Goal: Information Seeking & Learning: Learn about a topic

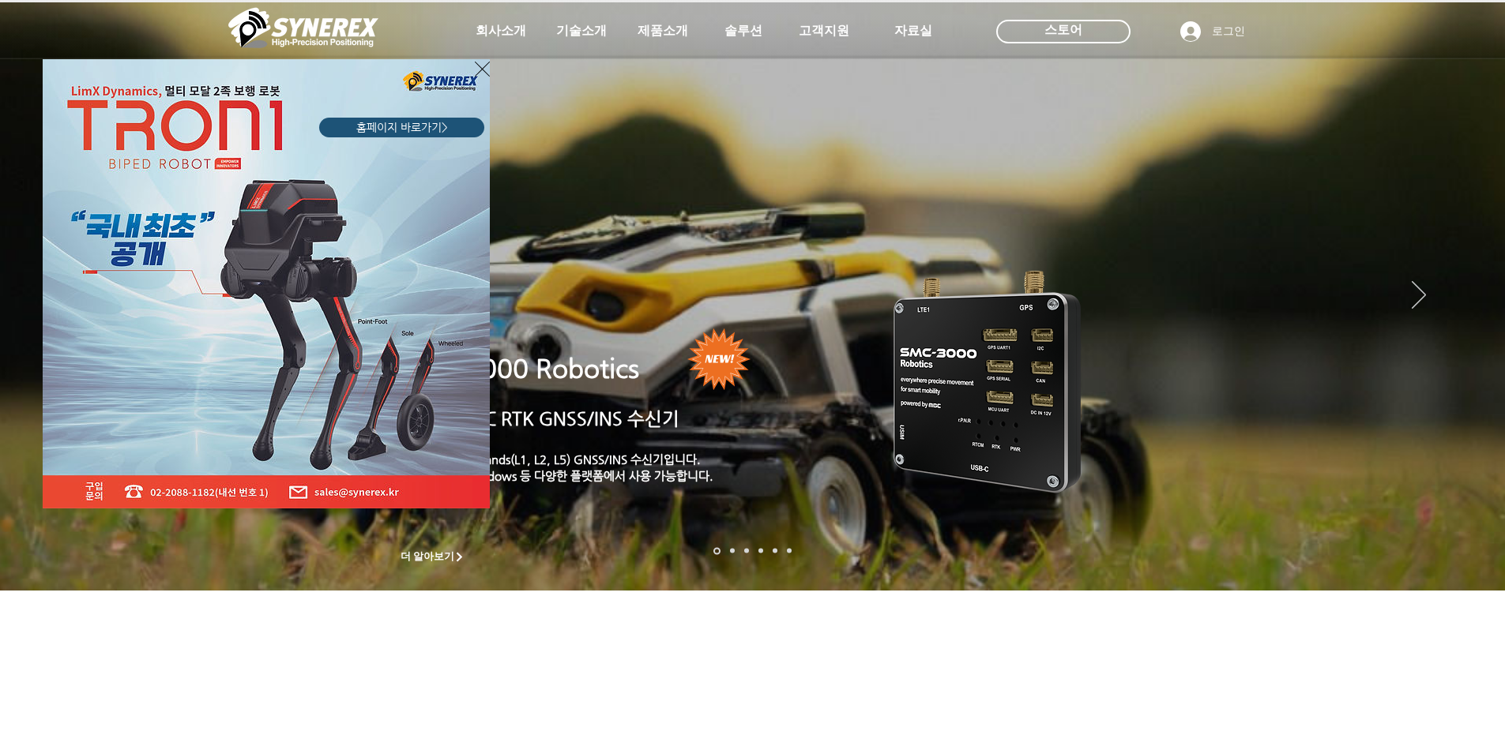
click at [957, 323] on div "LimX Dinamics" at bounding box center [752, 373] width 1505 height 746
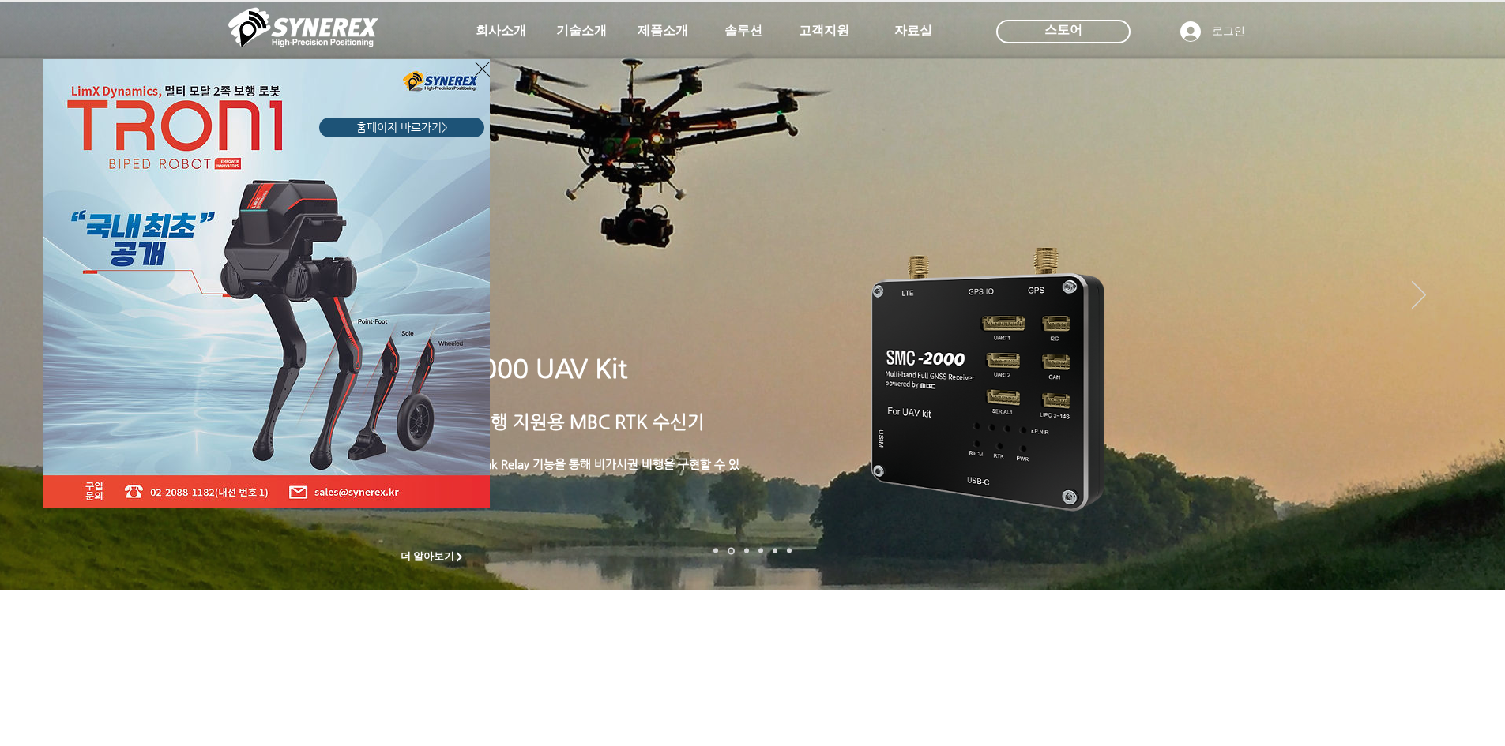
click at [482, 63] on icon "사이트로 돌아가기" at bounding box center [482, 69] width 15 height 20
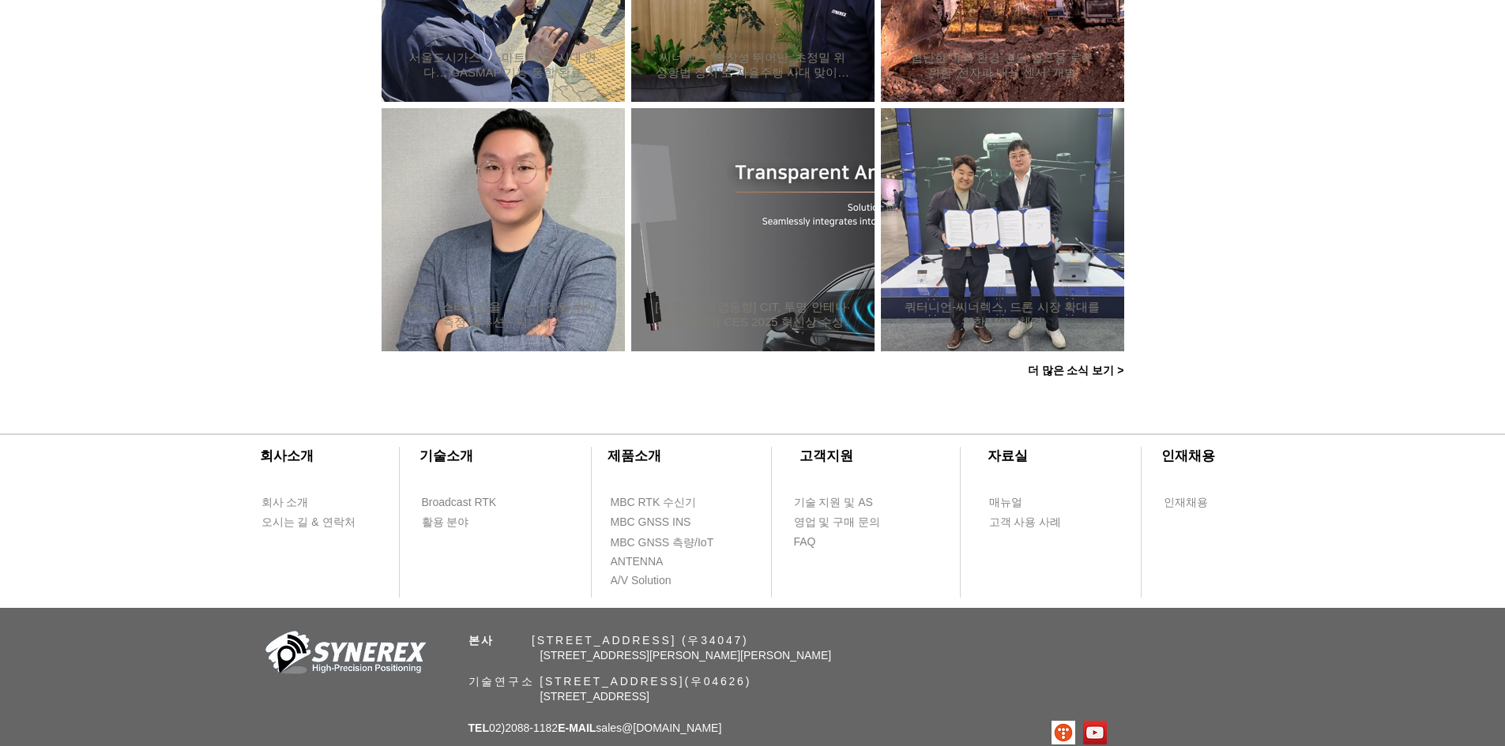
scroll to position [1496, 0]
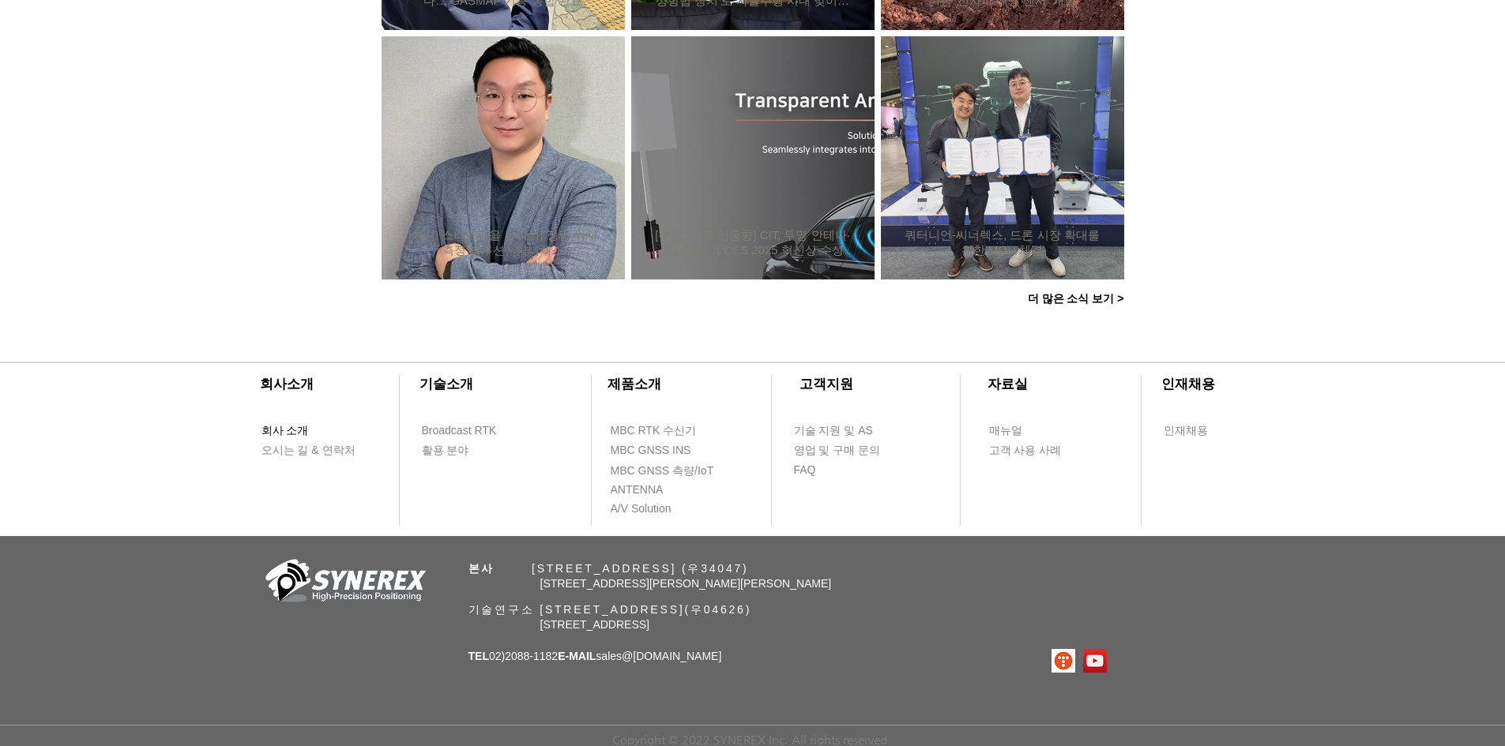
click at [302, 427] on span "회사 소개" at bounding box center [284, 431] width 47 height 16
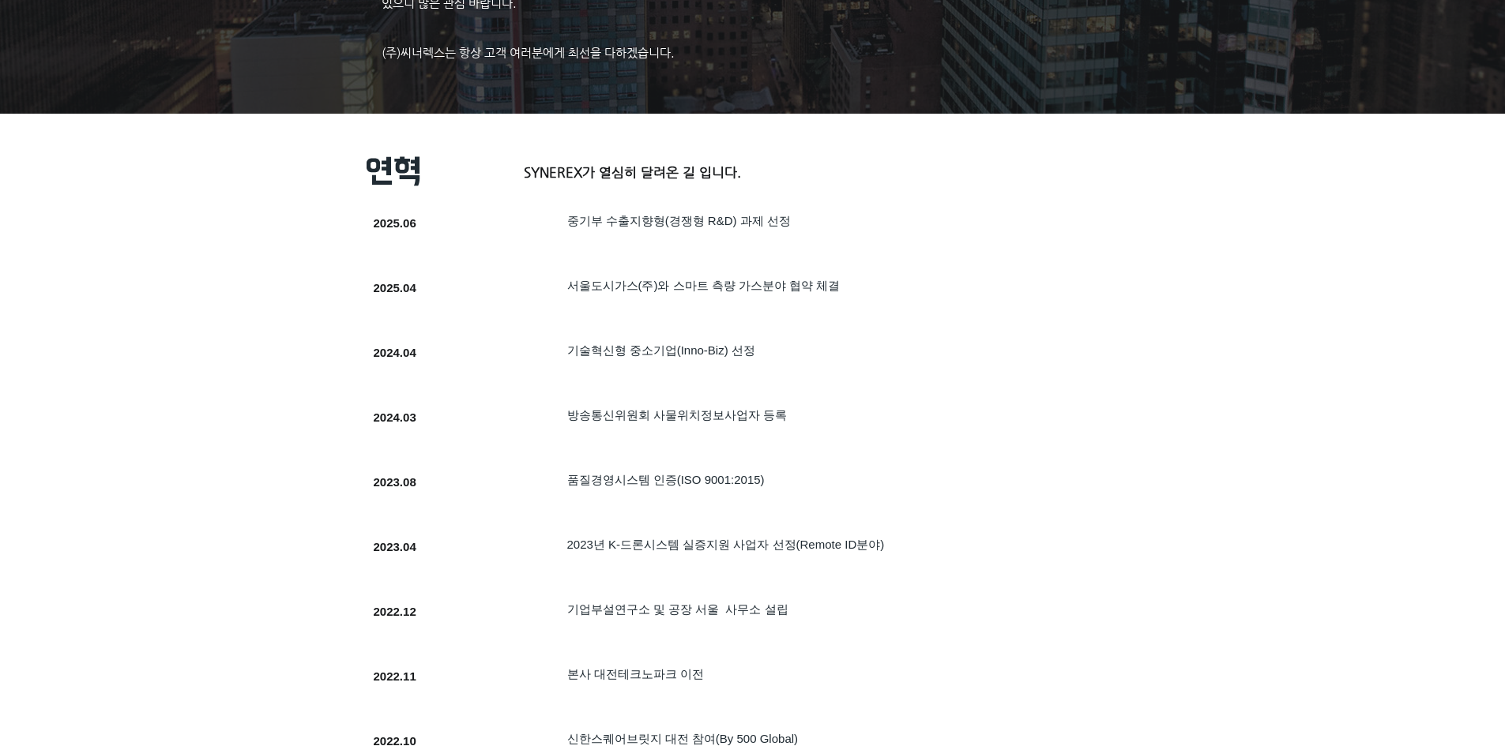
scroll to position [395, 0]
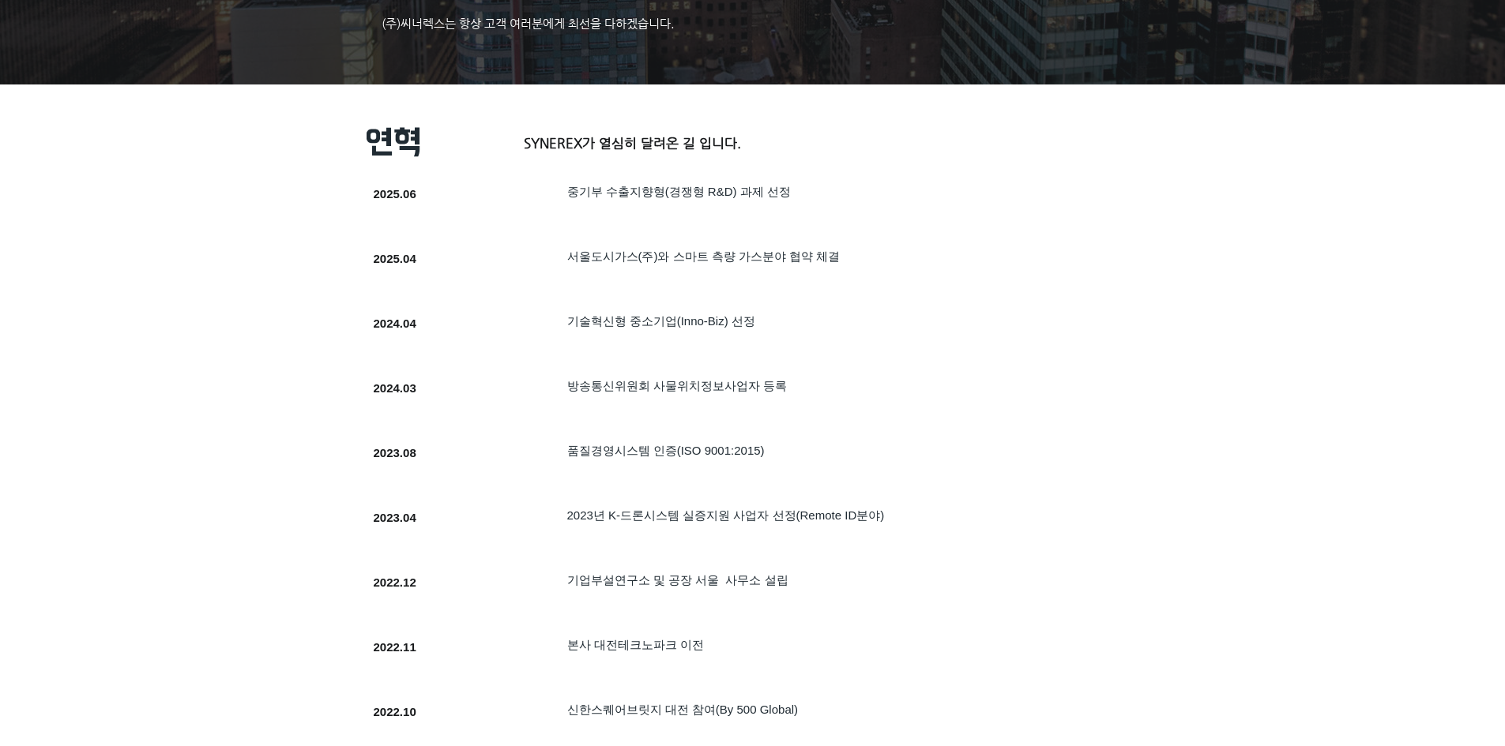
drag, startPoint x: 591, startPoint y: 433, endPoint x: 585, endPoint y: 439, distance: 8.9
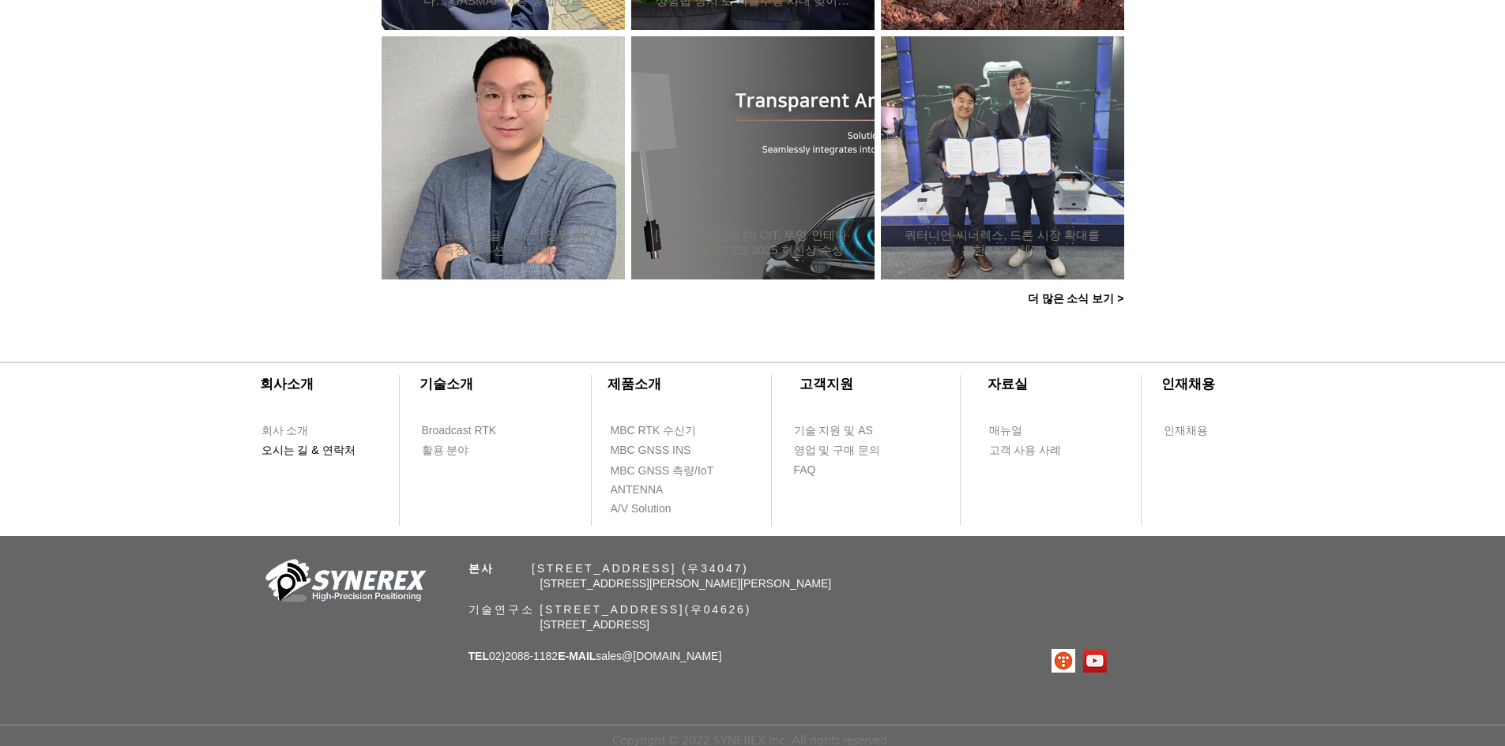
click at [290, 451] on span "오시는 길 & 연락처" at bounding box center [308, 451] width 94 height 16
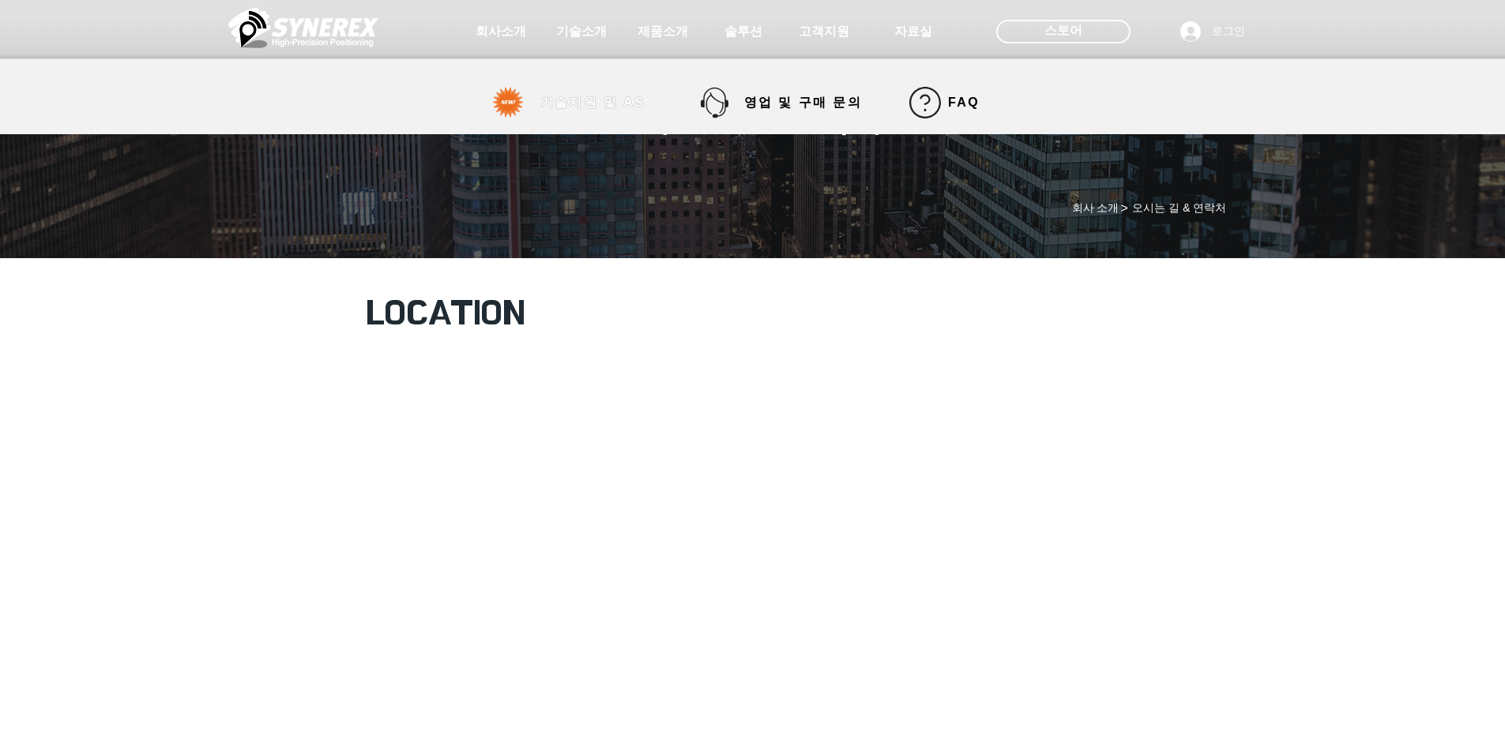
click at [586, 114] on span "기술지원 및 AS" at bounding box center [593, 103] width 162 height 32
select select "******"
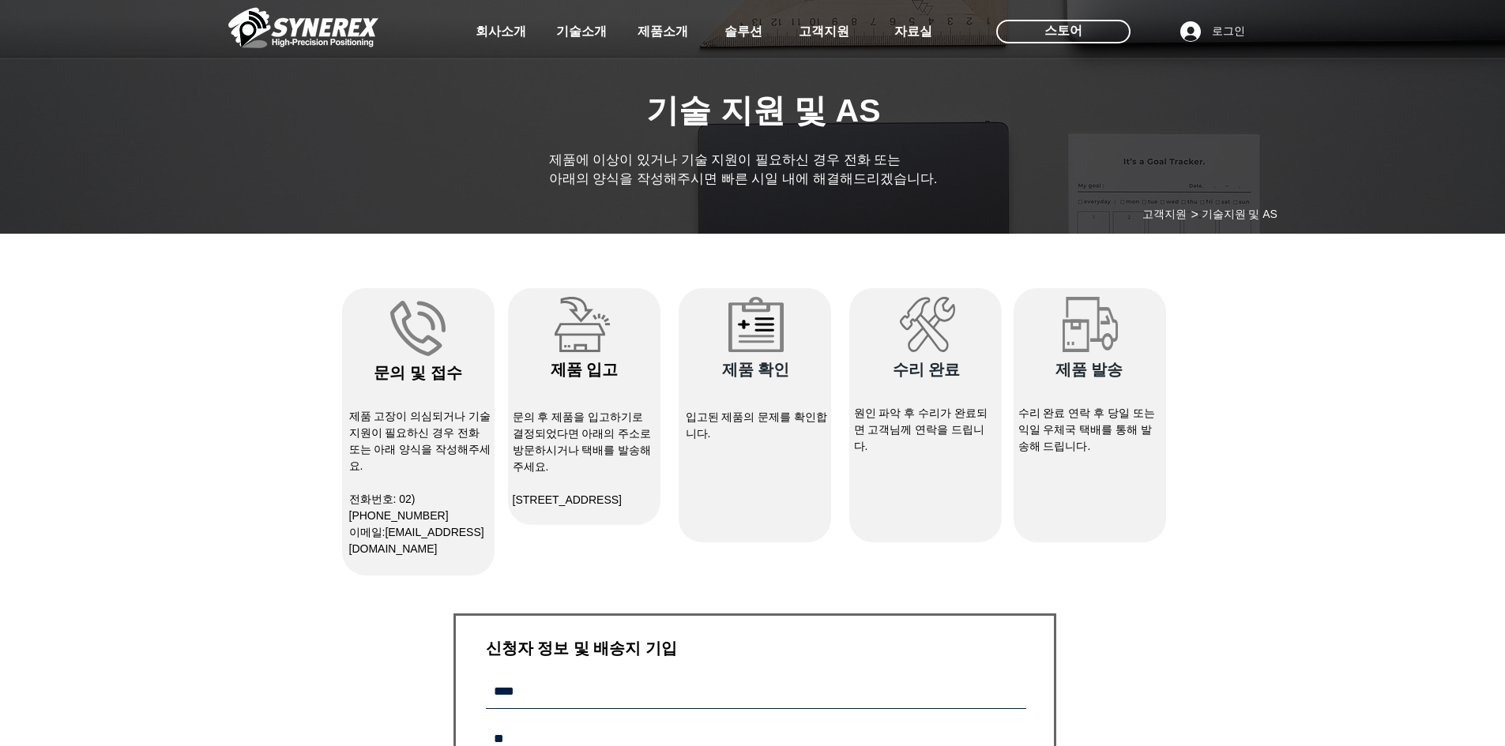
drag, startPoint x: 1275, startPoint y: 211, endPoint x: 1253, endPoint y: 215, distance: 22.5
click at [1253, 214] on div at bounding box center [752, 117] width 1505 height 234
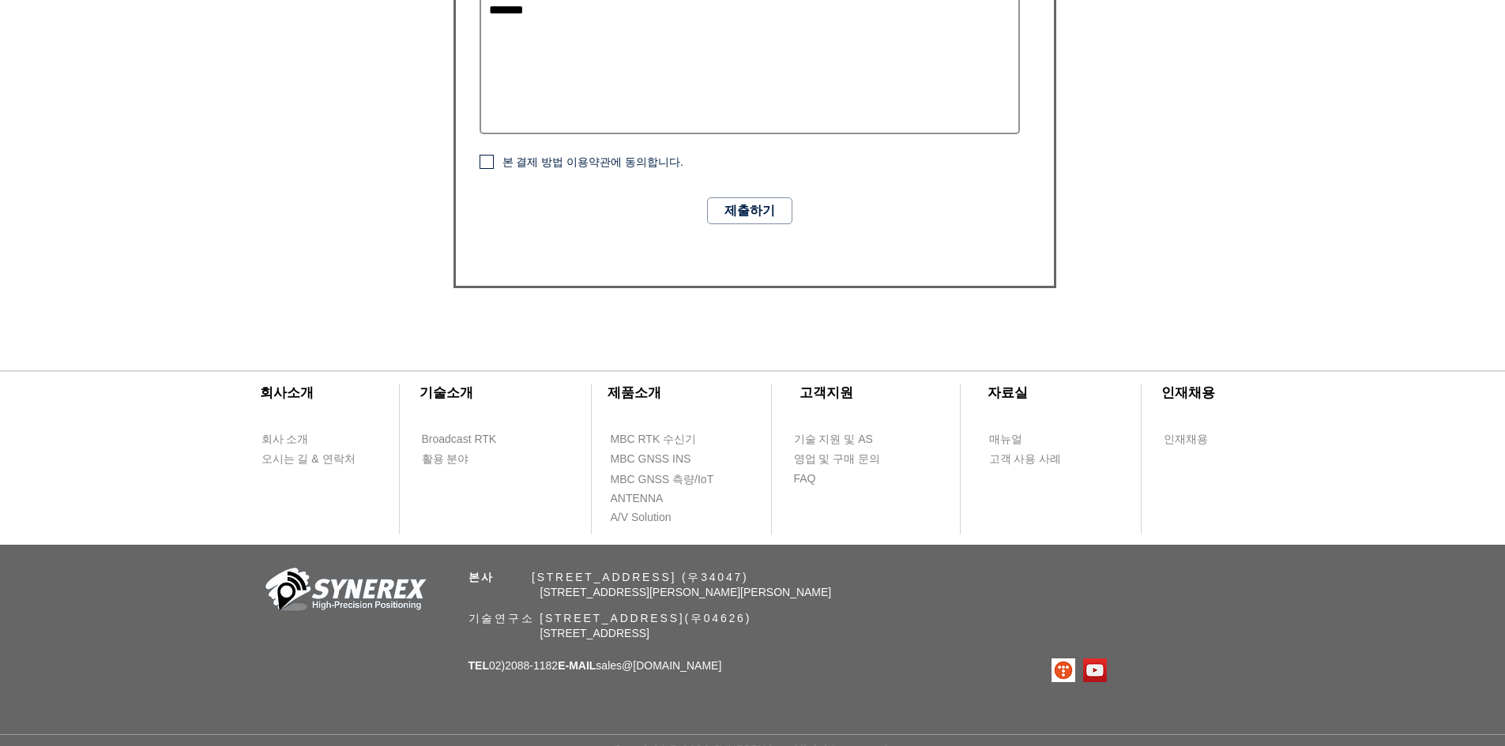
scroll to position [1103, 0]
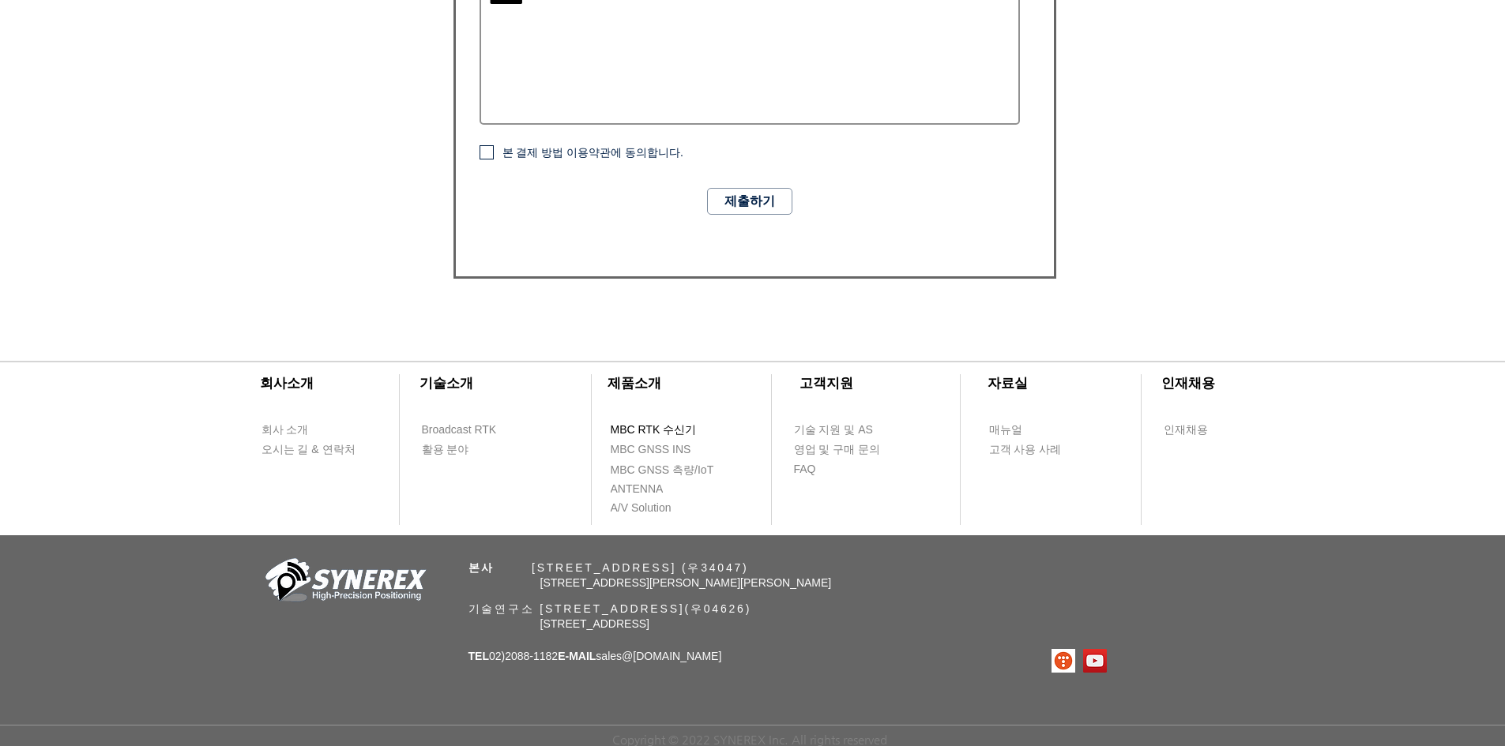
click at [687, 427] on span "MBC RTK 수신기" at bounding box center [654, 431] width 86 height 16
